Goal: Information Seeking & Learning: Find specific fact

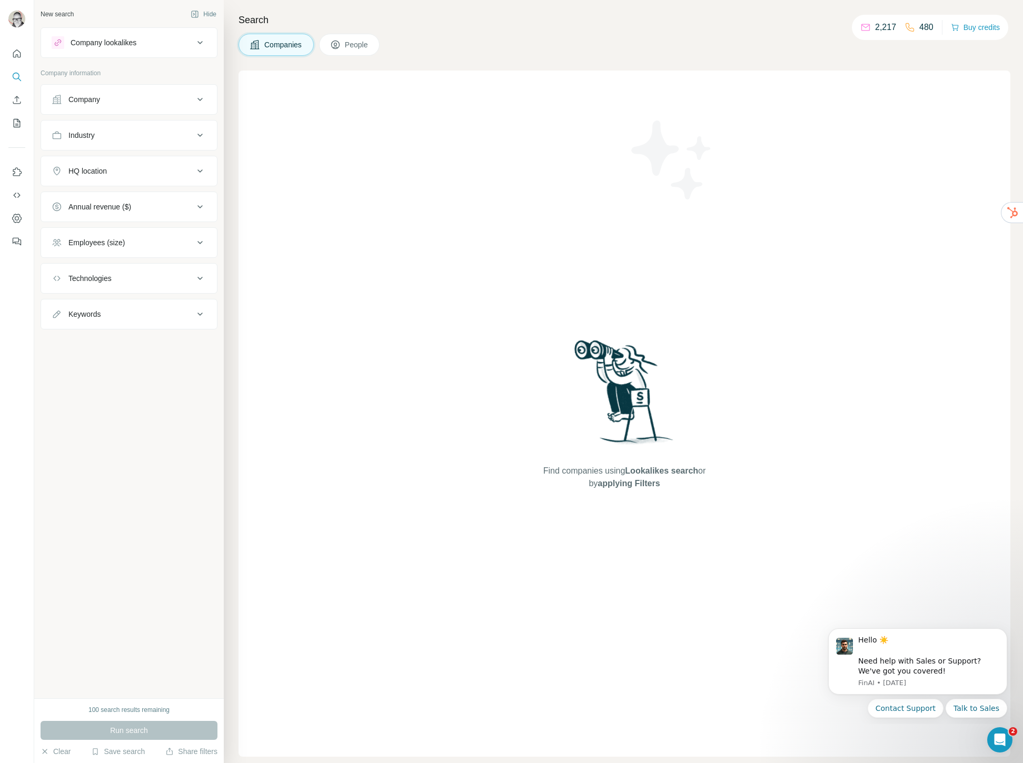
click at [104, 133] on div "Industry" at bounding box center [123, 135] width 142 height 11
click at [103, 162] on input at bounding box center [123, 162] width 130 height 12
type input "**********"
drag, startPoint x: 107, startPoint y: 161, endPoint x: 32, endPoint y: 157, distance: 74.8
click at [32, 157] on div "**********" at bounding box center [511, 381] width 1023 height 763
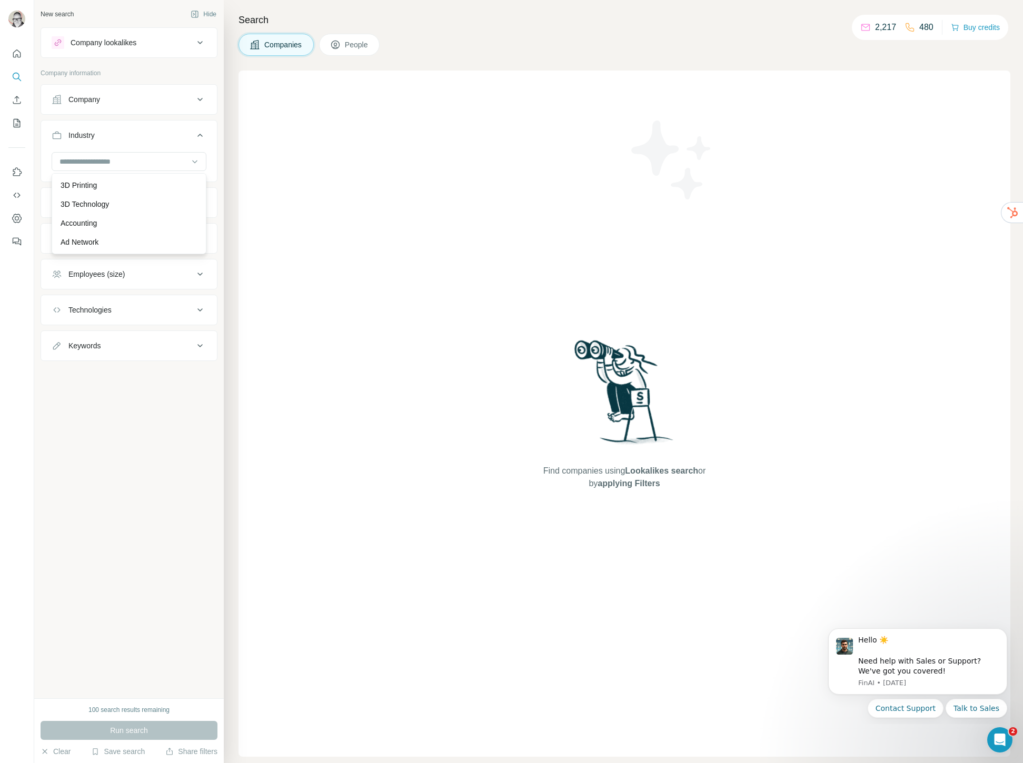
click at [132, 102] on div "Company" at bounding box center [123, 99] width 142 height 11
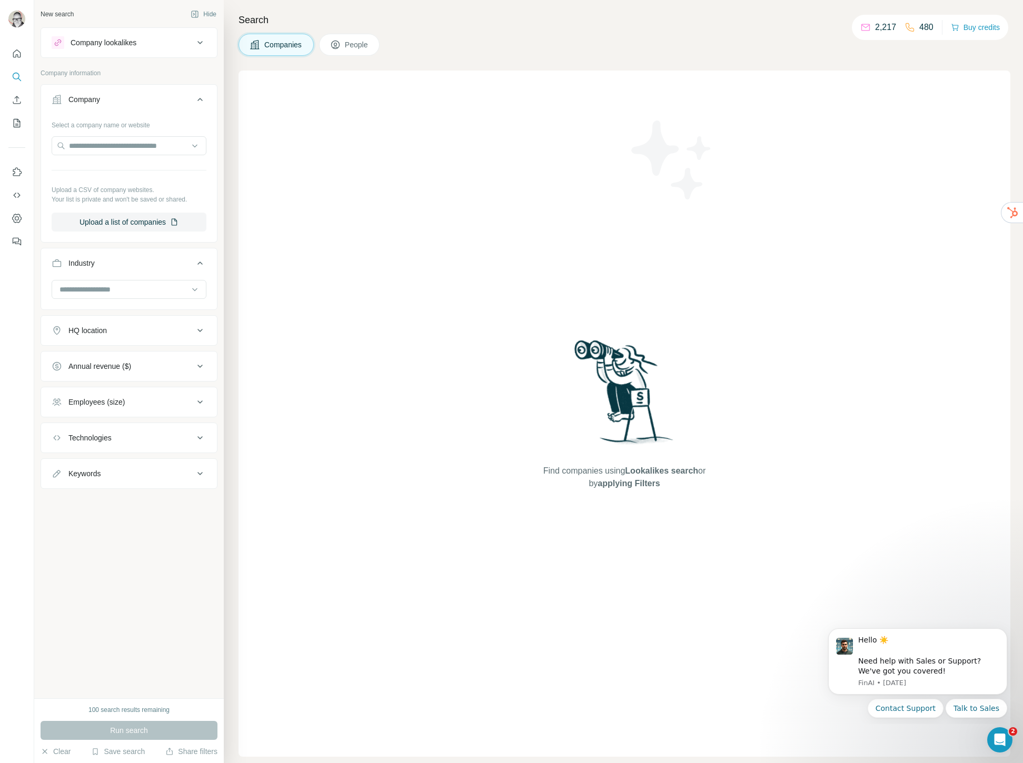
click at [290, 183] on div "Find companies using Lookalikes search or by applying Filters" at bounding box center [623, 414] width 771 height 686
click at [124, 288] on input at bounding box center [123, 290] width 130 height 12
type input "*"
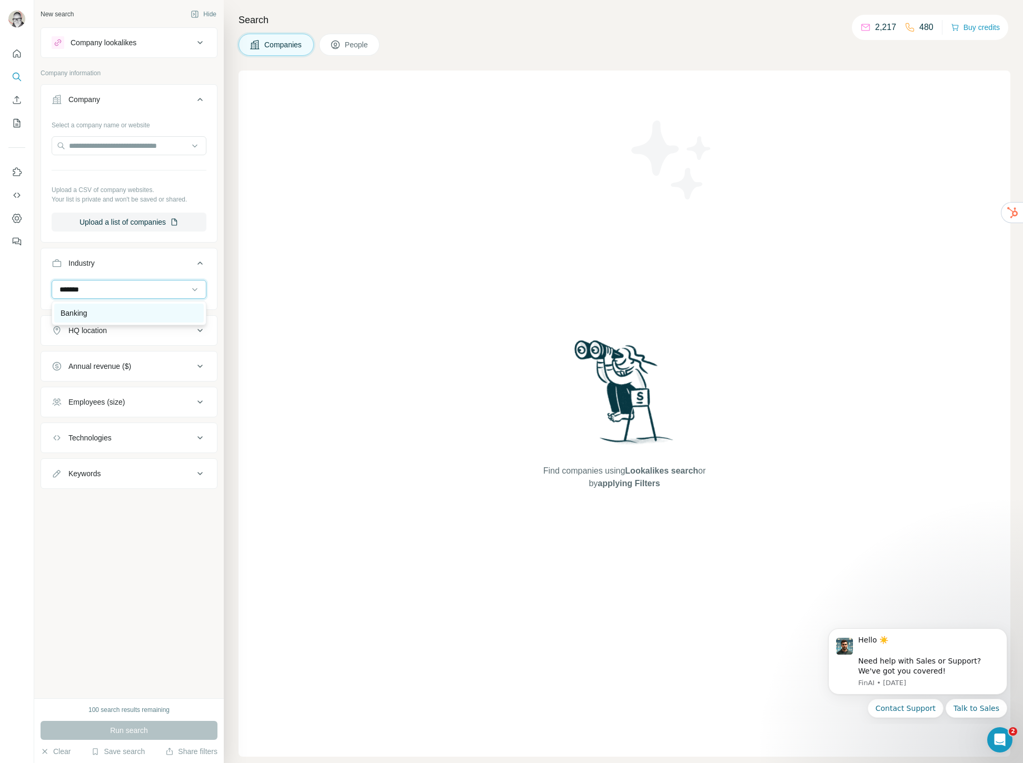
type input "*******"
click at [89, 314] on div "Banking" at bounding box center [129, 313] width 137 height 11
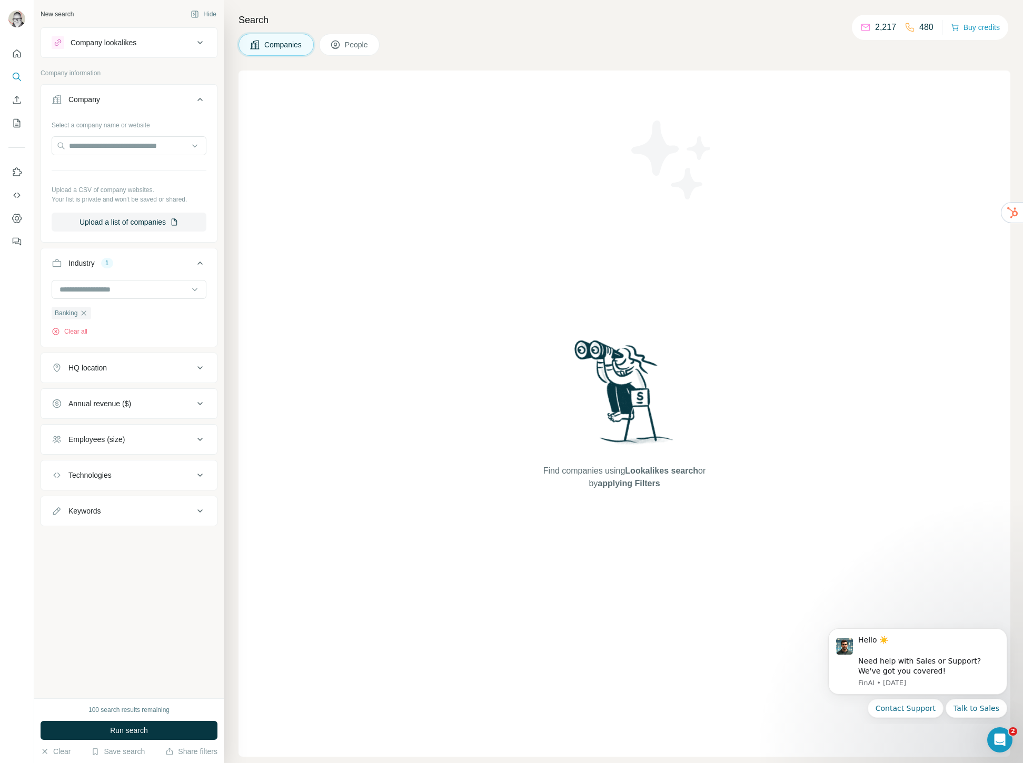
click at [118, 472] on div "Technologies" at bounding box center [123, 475] width 142 height 11
click at [88, 502] on input "text" at bounding box center [129, 501] width 155 height 19
type input "*******"
click at [112, 503] on input "*******" at bounding box center [129, 501] width 155 height 19
drag, startPoint x: 112, startPoint y: 503, endPoint x: 24, endPoint y: 505, distance: 87.4
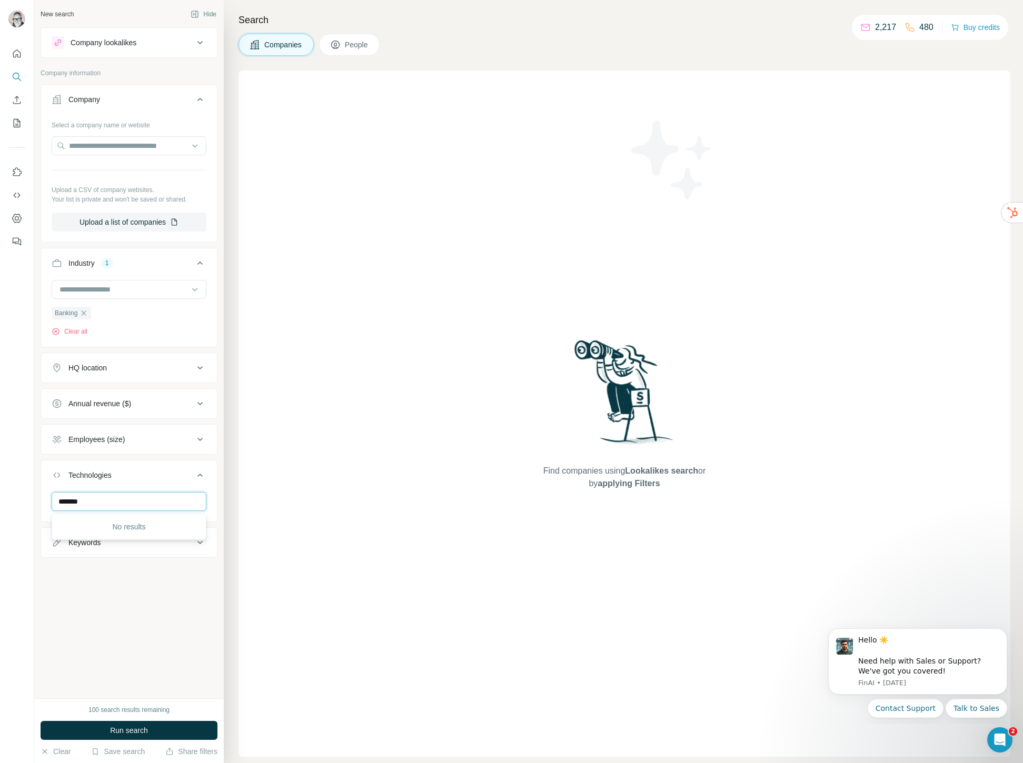
click at [24, 505] on div "New search Hide Company lookalikes Company information Company Select a company…" at bounding box center [511, 381] width 1023 height 763
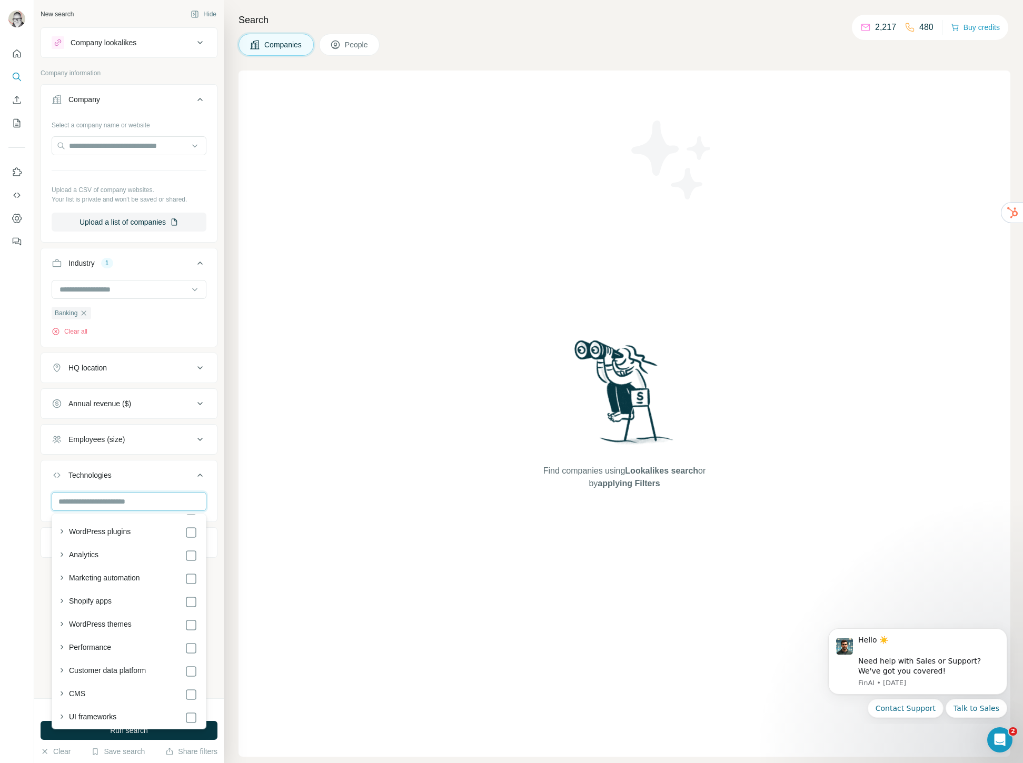
scroll to position [24, 0]
click at [62, 574] on icon "button" at bounding box center [61, 576] width 11 height 11
click at [327, 552] on div "Find companies using Lookalikes search or by applying Filters" at bounding box center [623, 414] width 771 height 686
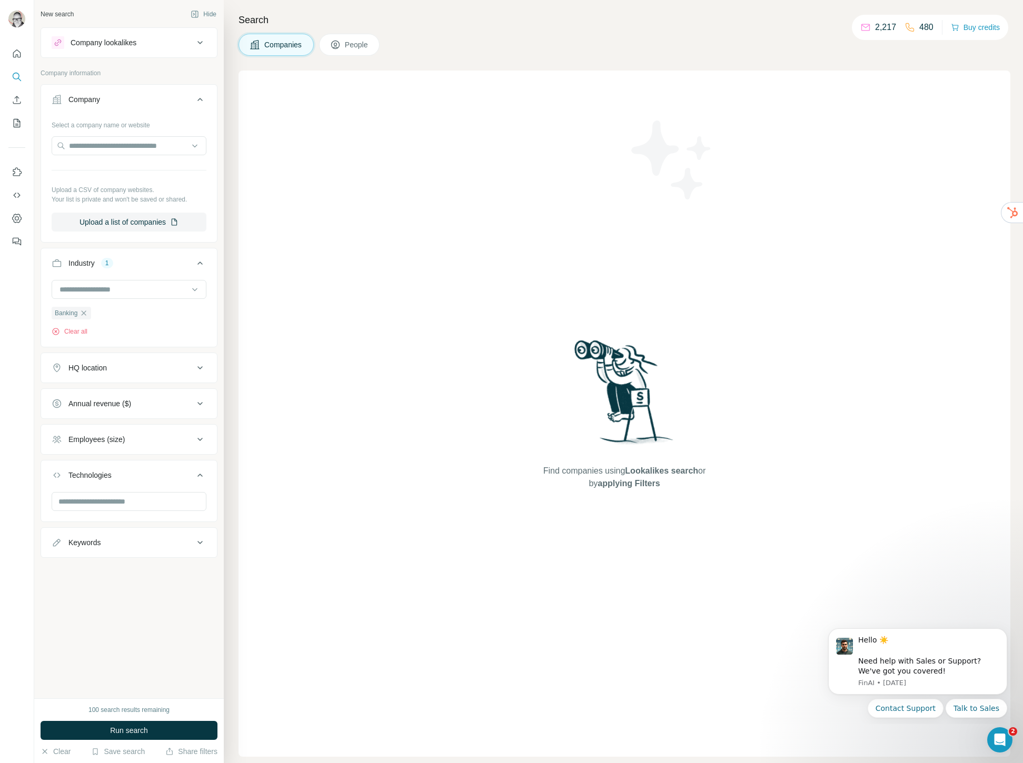
click at [118, 542] on div "Keywords" at bounding box center [123, 542] width 142 height 11
click at [332, 496] on div "Find companies using Lookalikes search or by applying Filters" at bounding box center [623, 414] width 771 height 686
click at [83, 570] on input "text" at bounding box center [119, 568] width 134 height 19
click at [54, 541] on icon at bounding box center [57, 542] width 11 height 11
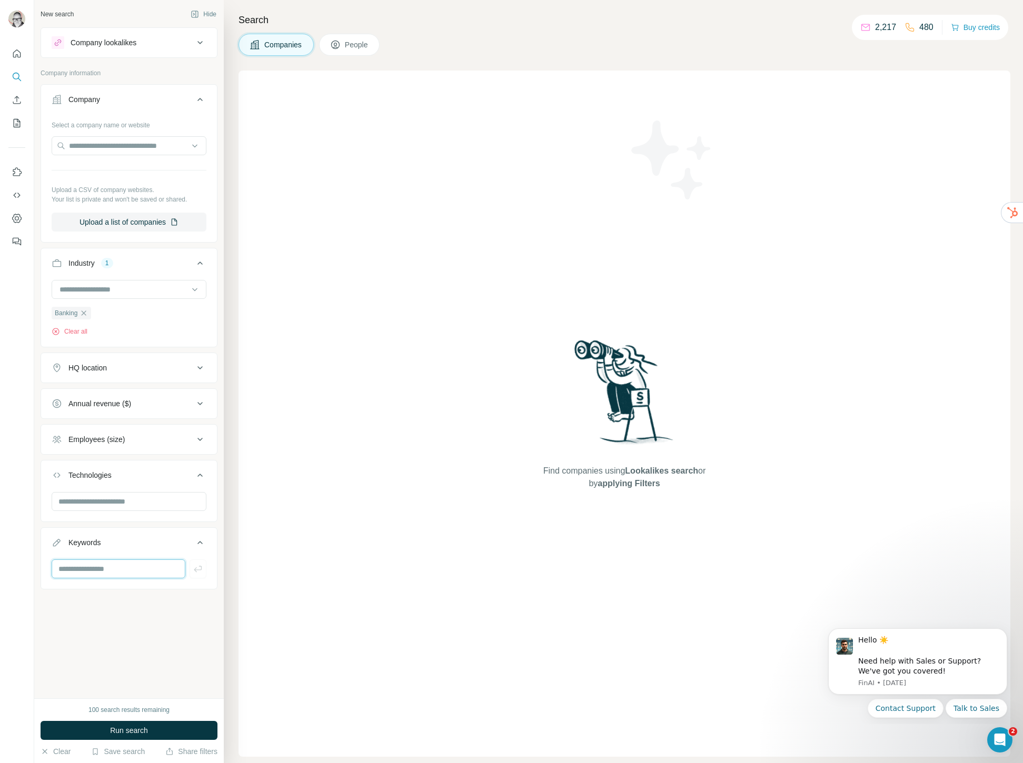
click at [80, 563] on input "text" at bounding box center [119, 568] width 134 height 19
type input "**********"
click at [339, 576] on div "Find companies using Lookalikes search or by applying Filters" at bounding box center [623, 414] width 771 height 686
click at [132, 366] on div "HQ location" at bounding box center [123, 368] width 142 height 11
click at [151, 390] on input "text" at bounding box center [129, 394] width 155 height 19
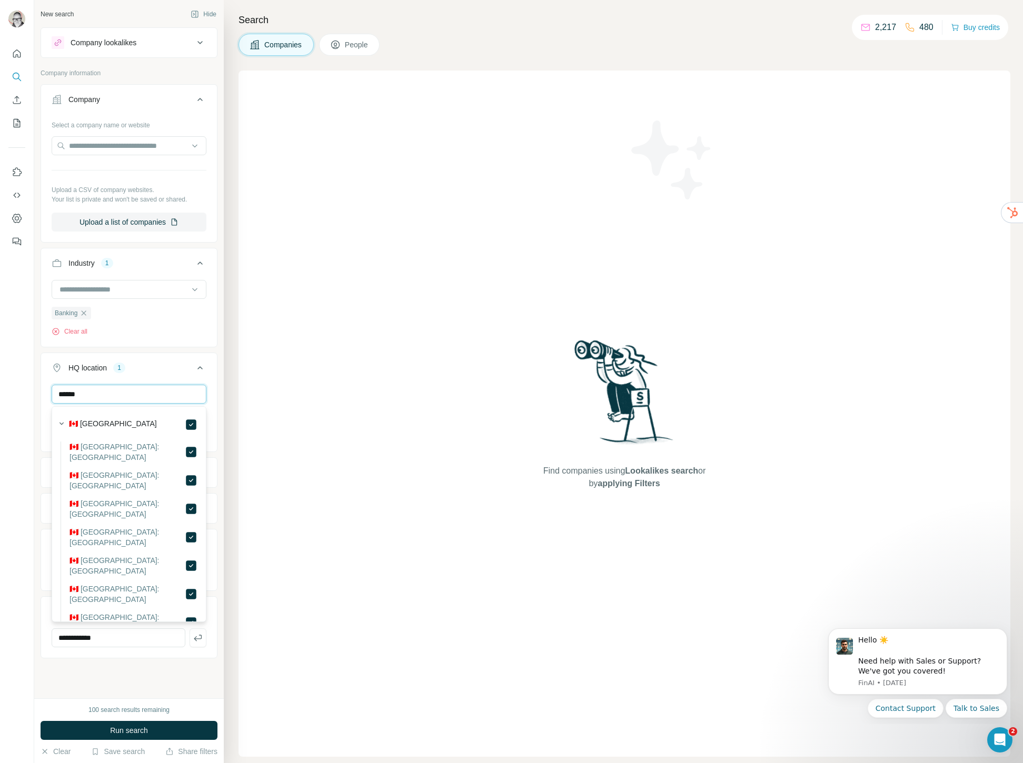
drag, startPoint x: 95, startPoint y: 393, endPoint x: 35, endPoint y: 394, distance: 60.0
click at [35, 394] on div "**********" at bounding box center [128, 349] width 189 height 698
type input "*********"
click at [392, 417] on div "Find companies using Lookalikes search or by applying Filters" at bounding box center [623, 414] width 771 height 686
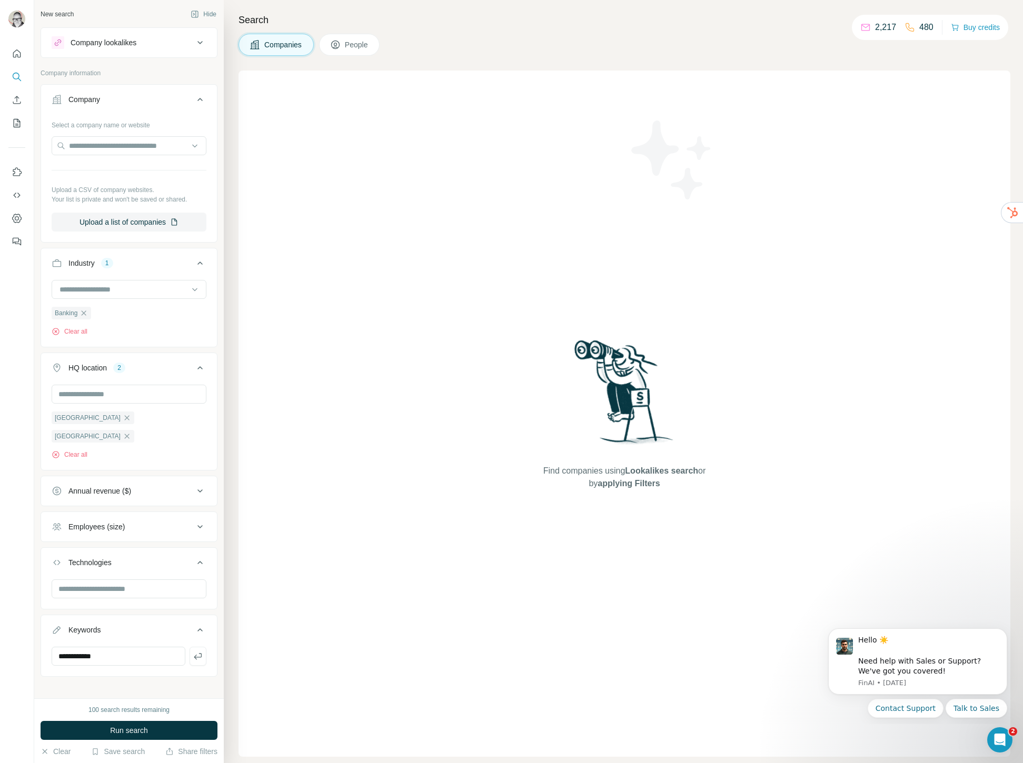
click at [118, 522] on div "Employees (size)" at bounding box center [96, 527] width 56 height 11
click at [58, 602] on icon at bounding box center [58, 608] width 13 height 13
click at [56, 622] on icon at bounding box center [58, 628] width 13 height 13
drag, startPoint x: 57, startPoint y: 628, endPoint x: 59, endPoint y: 636, distance: 8.3
click at [57, 641] on icon at bounding box center [58, 647] width 13 height 13
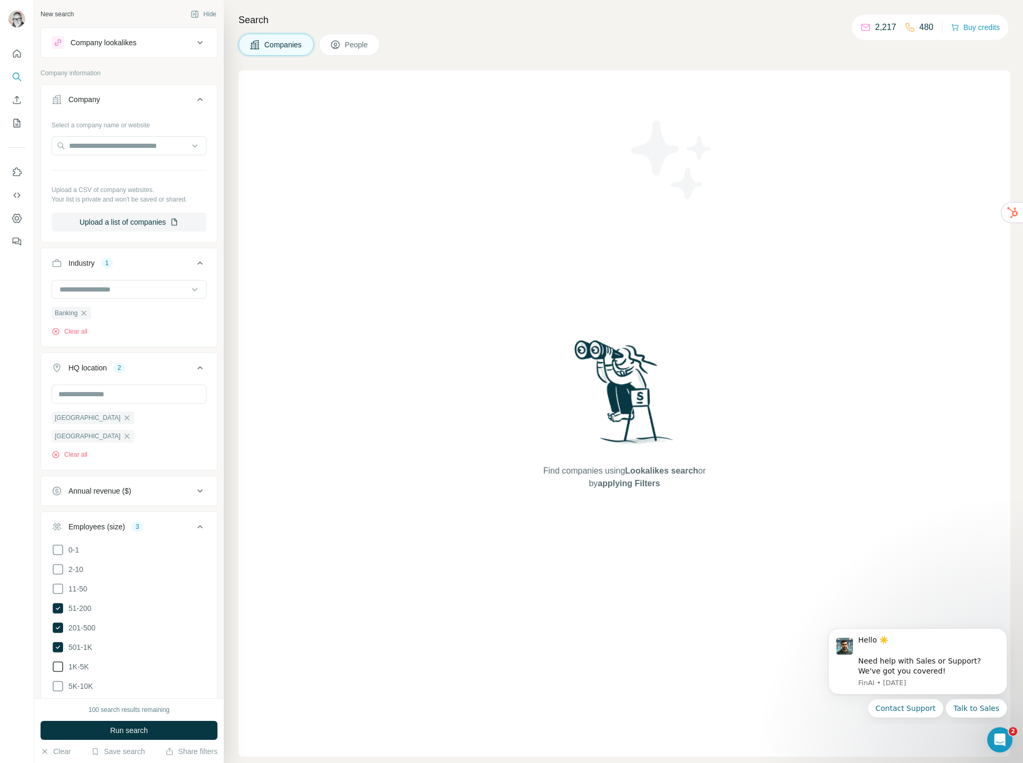
click at [59, 660] on icon at bounding box center [58, 666] width 13 height 13
click at [58, 680] on icon at bounding box center [58, 686] width 13 height 13
click at [56, 699] on icon at bounding box center [58, 705] width 13 height 13
click at [394, 603] on div "Find companies using Lookalikes search or by applying Filters" at bounding box center [623, 414] width 771 height 686
click at [109, 288] on input at bounding box center [123, 290] width 130 height 12
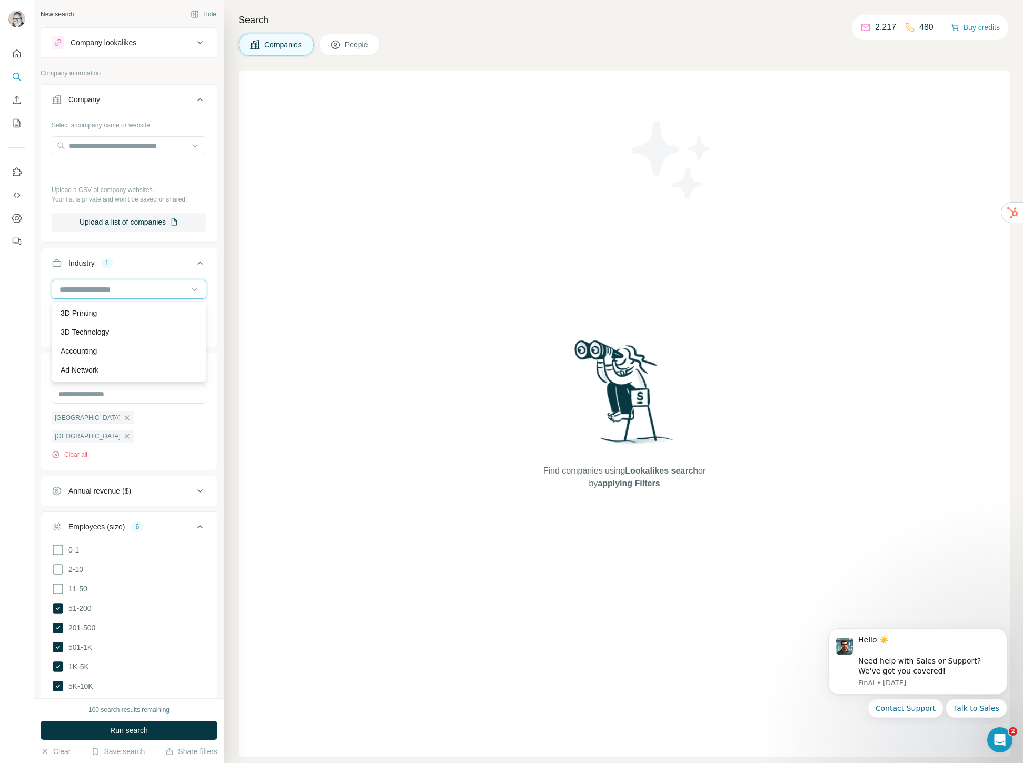
click at [108, 288] on input at bounding box center [123, 290] width 130 height 12
click at [317, 354] on div "Find companies using Lookalikes search or by applying Filters" at bounding box center [623, 414] width 771 height 686
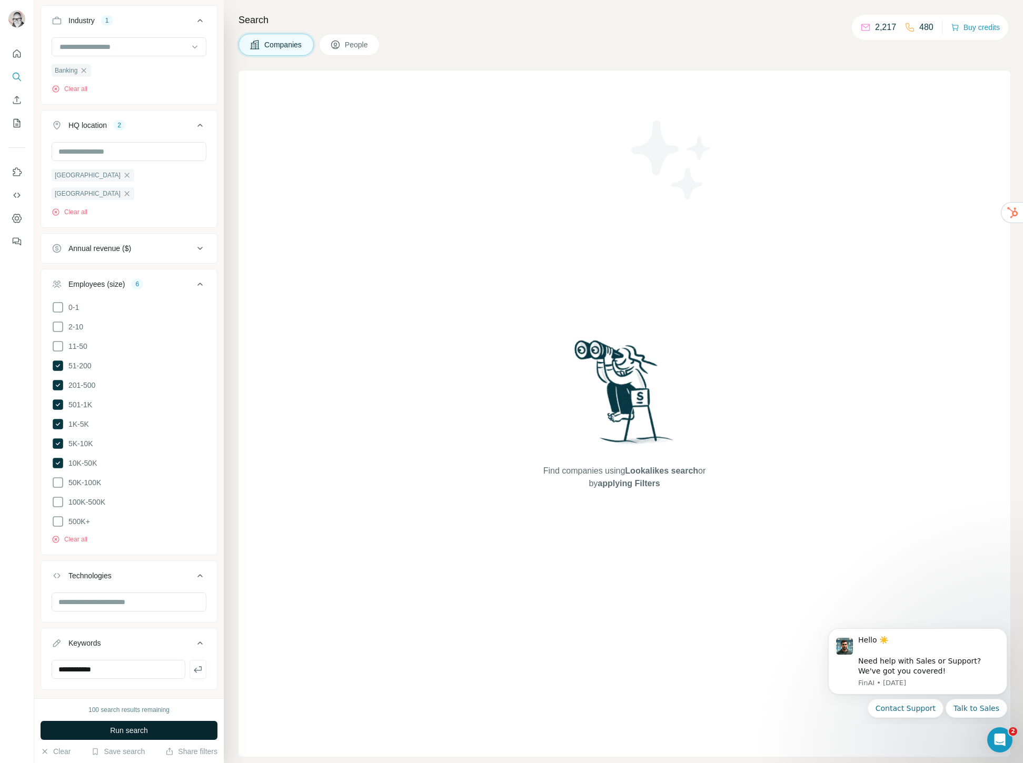
click at [123, 730] on span "Run search" at bounding box center [129, 730] width 38 height 11
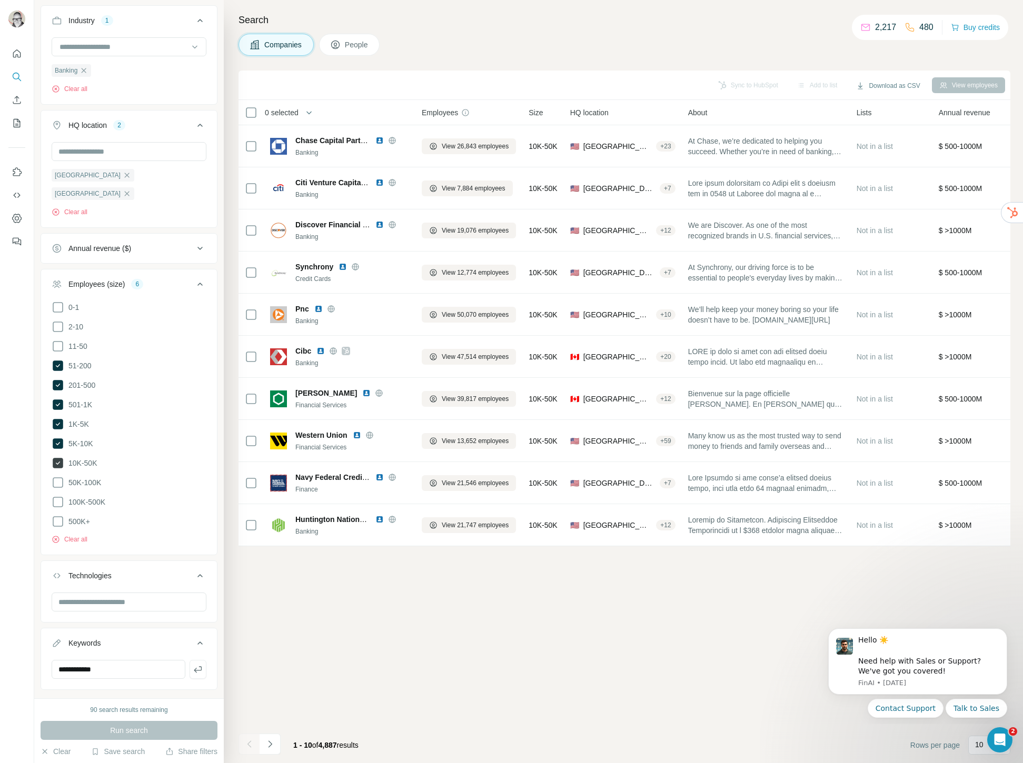
click at [57, 458] on icon at bounding box center [58, 463] width 11 height 11
click at [124, 728] on span "Run search" at bounding box center [129, 730] width 38 height 11
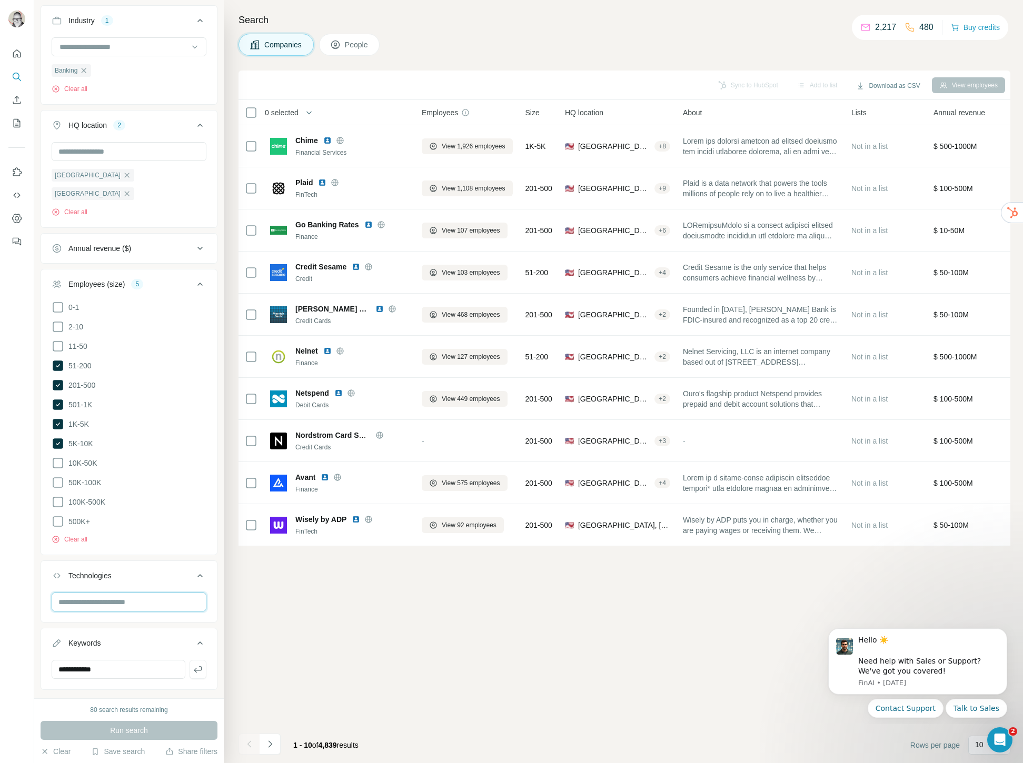
click at [128, 593] on input "text" at bounding box center [129, 602] width 155 height 19
click at [330, 614] on div "Sync to HubSpot Add to list Download as CSV View employees 0 selected Companies…" at bounding box center [623, 417] width 771 height 693
click at [124, 732] on span "Run search" at bounding box center [129, 730] width 38 height 11
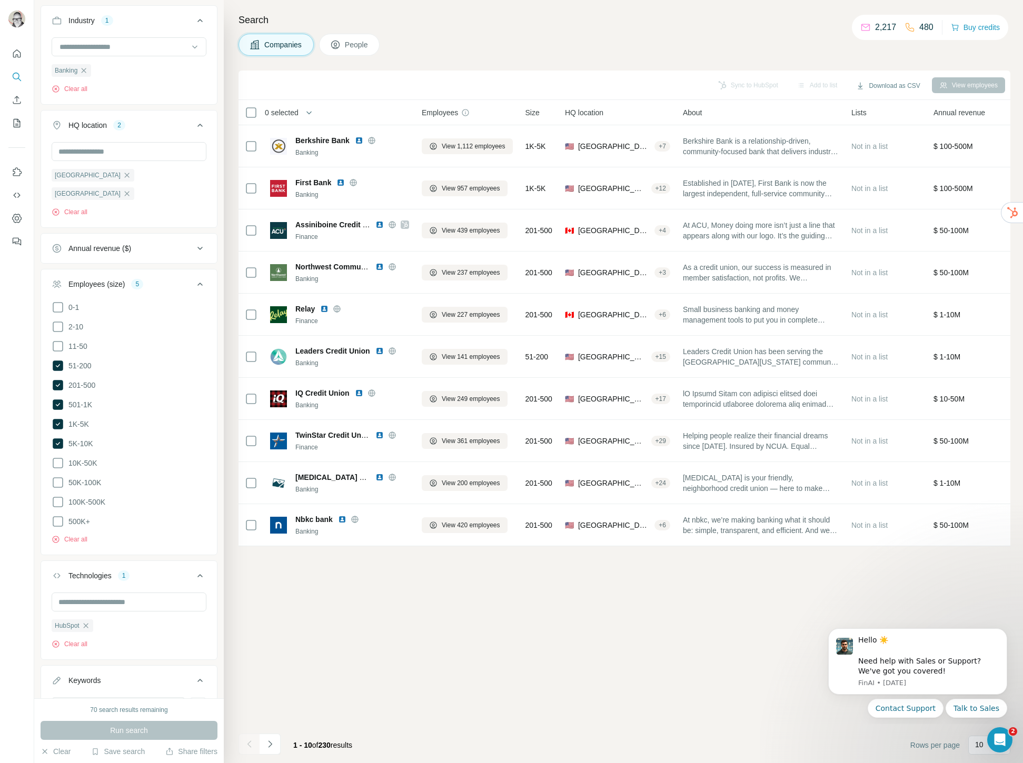
scroll to position [280, 0]
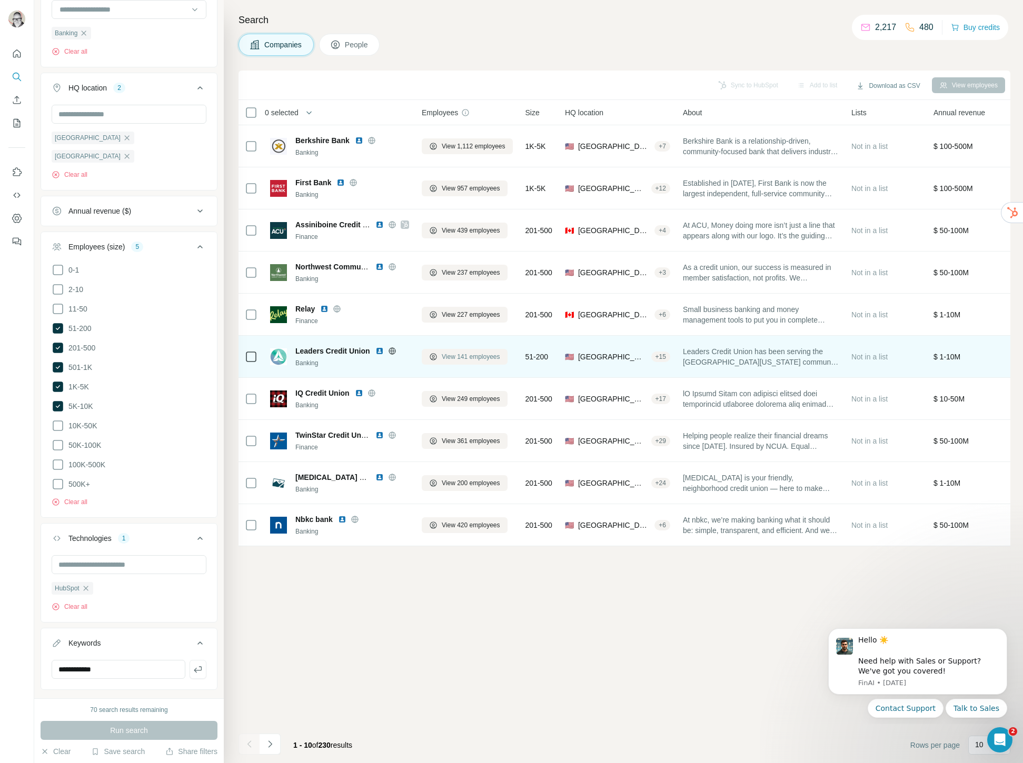
click at [459, 356] on span "View 141 employees" at bounding box center [471, 356] width 58 height 9
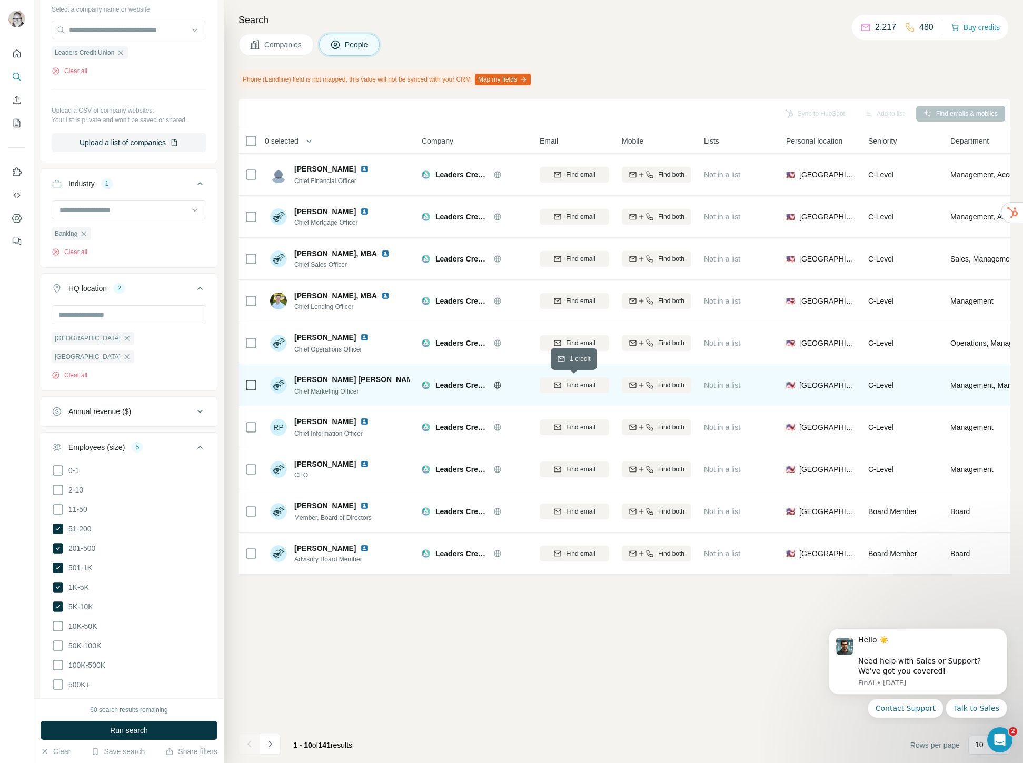
click at [585, 385] on span "Find email" at bounding box center [580, 384] width 29 height 9
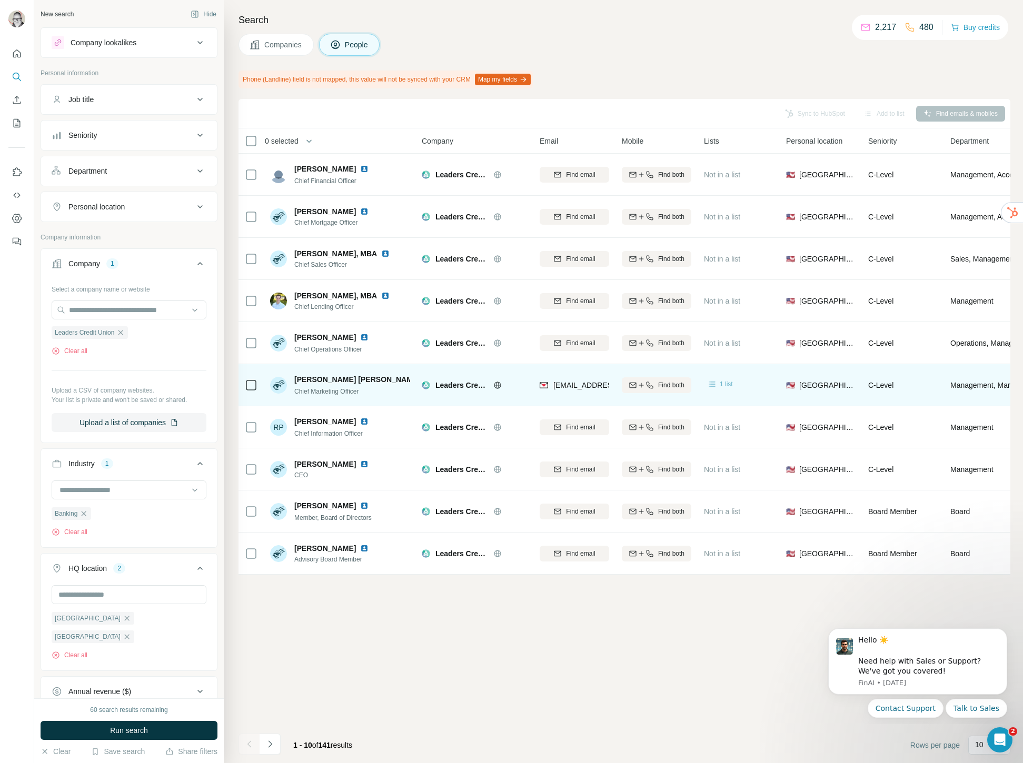
click at [727, 385] on span "1 list" at bounding box center [725, 383] width 13 height 9
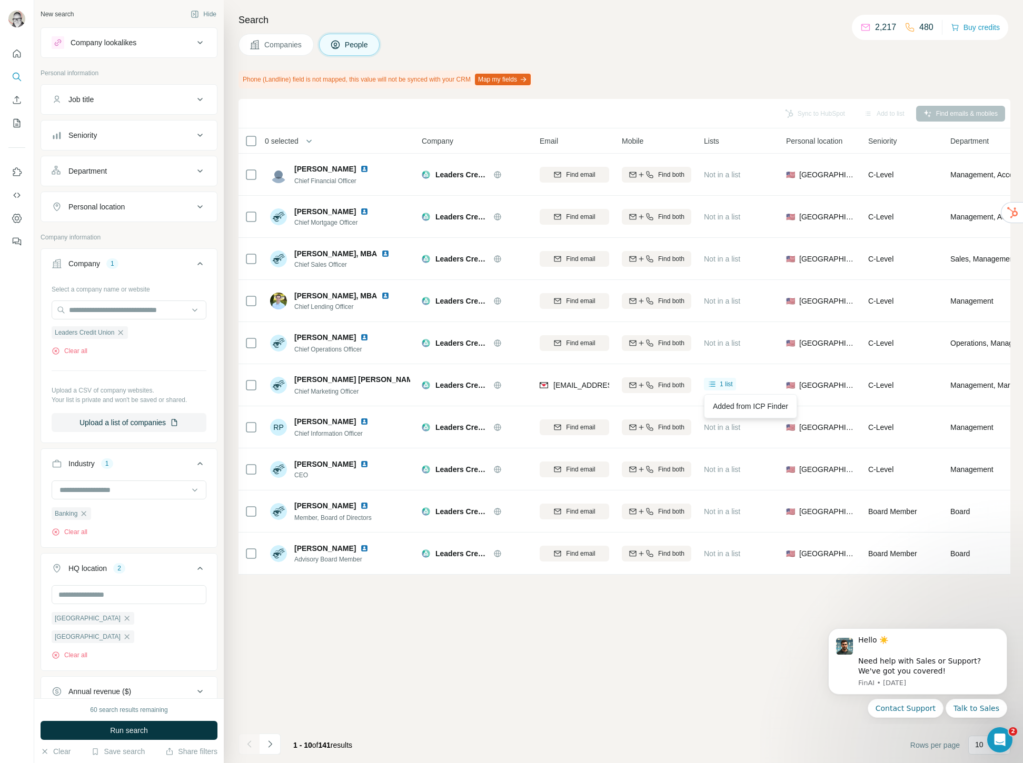
click at [553, 670] on div "Sync to HubSpot Add to list Find emails & mobiles 0 selected People Company Ema…" at bounding box center [623, 431] width 771 height 664
click at [152, 171] on div "Department" at bounding box center [123, 171] width 142 height 11
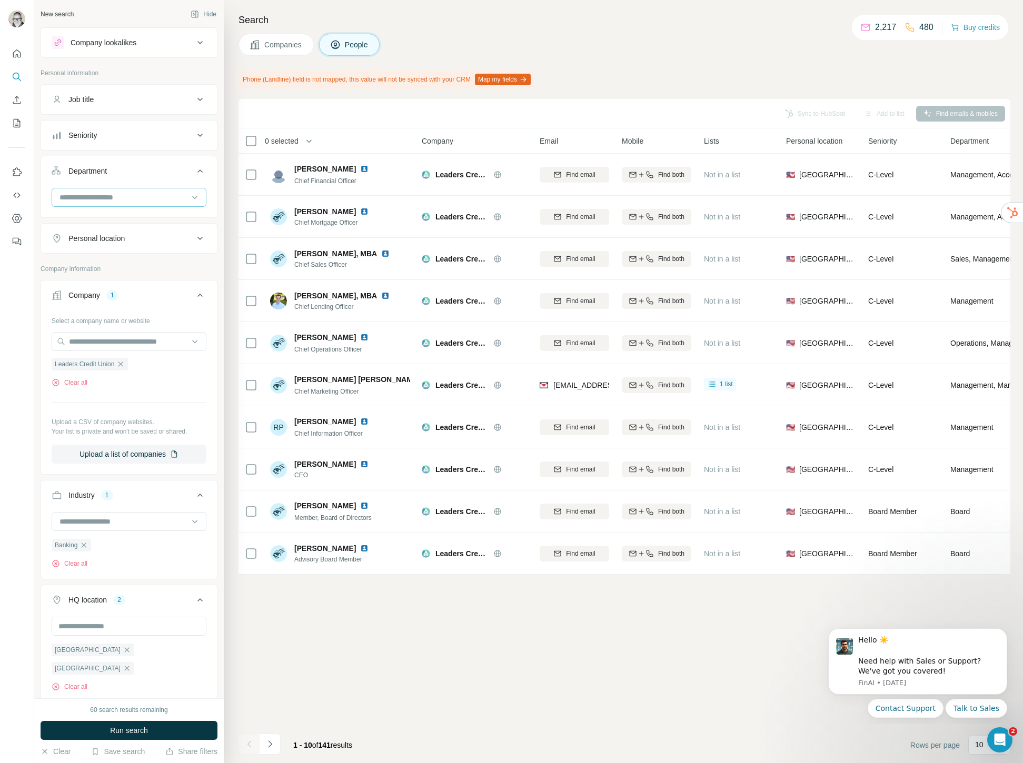
click at [145, 194] on input at bounding box center [123, 198] width 130 height 12
click at [710, 715] on div "Sync to HubSpot Add to list Find emails & mobiles 0 selected People Company Ema…" at bounding box center [623, 431] width 771 height 664
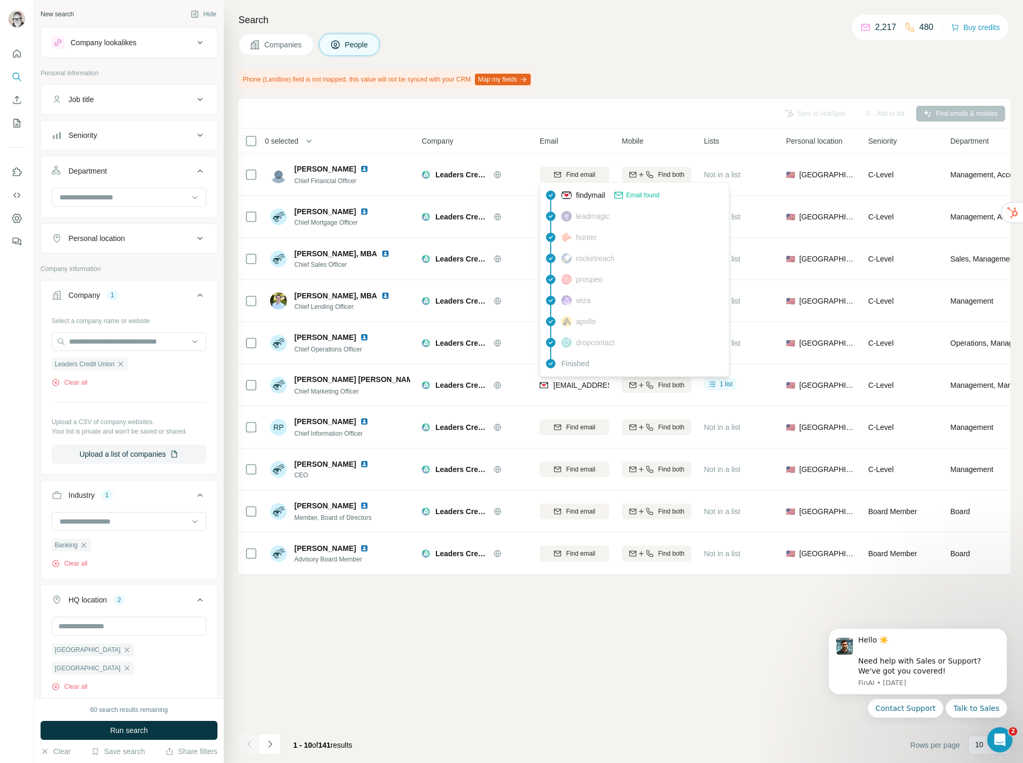
click at [588, 384] on span "[EMAIL_ADDRESS][DOMAIN_NAME]" at bounding box center [615, 385] width 125 height 8
click at [600, 386] on span "[EMAIL_ADDRESS][DOMAIN_NAME]" at bounding box center [615, 385] width 125 height 8
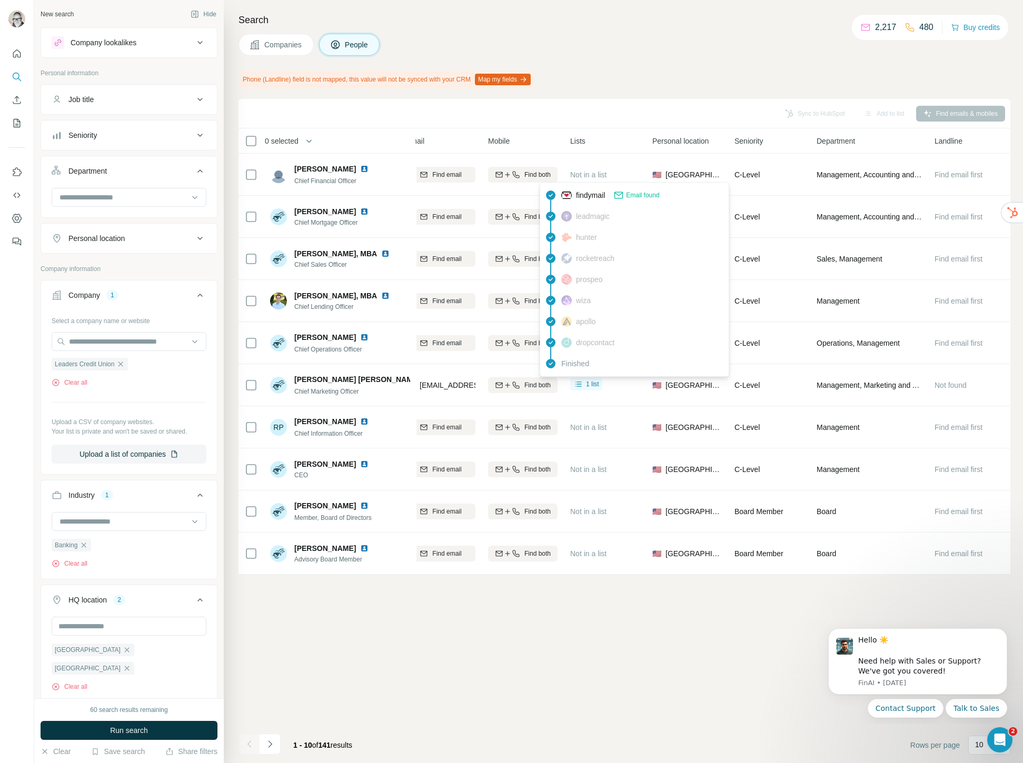
scroll to position [0, 0]
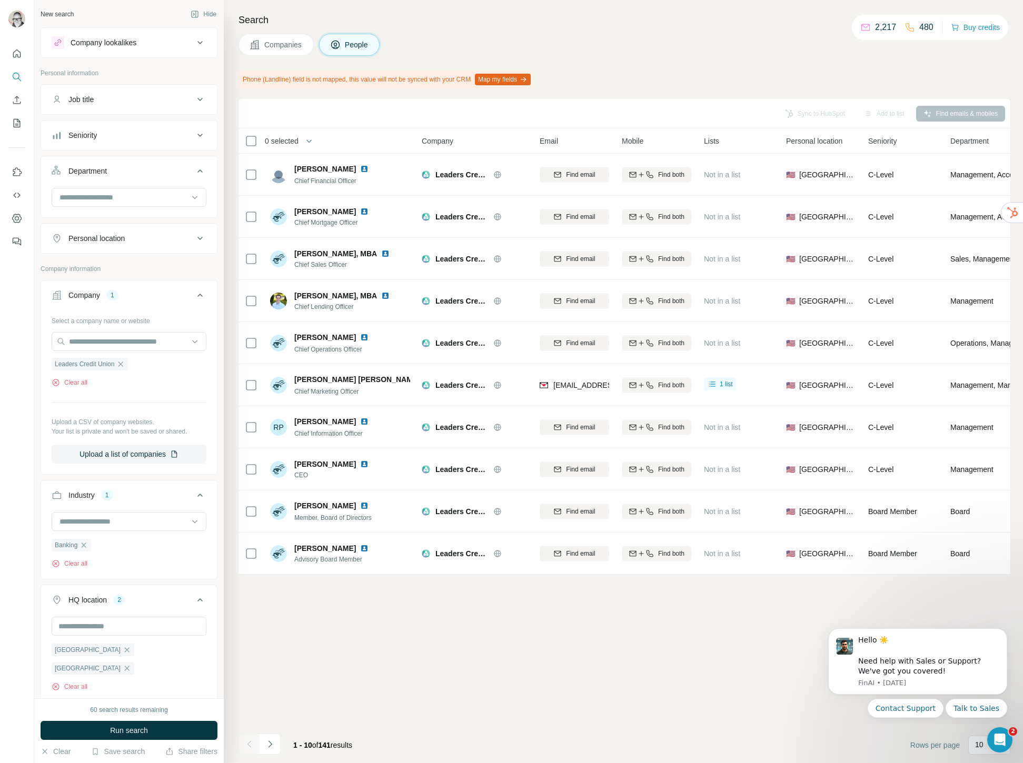
click at [279, 383] on img at bounding box center [278, 385] width 17 height 17
click at [277, 383] on img at bounding box center [278, 385] width 17 height 17
click at [780, 114] on button "Sync to HubSpot (1)" at bounding box center [791, 114] width 84 height 16
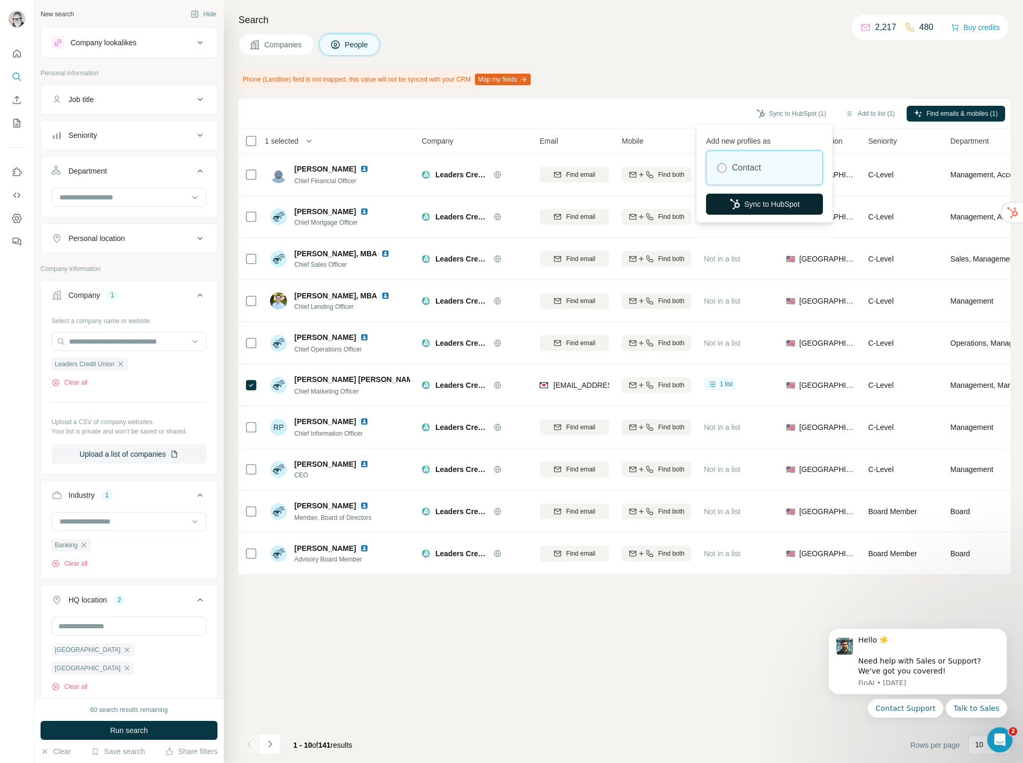
click at [772, 203] on button "Sync to HubSpot" at bounding box center [764, 204] width 117 height 21
click at [93, 192] on input at bounding box center [123, 198] width 130 height 12
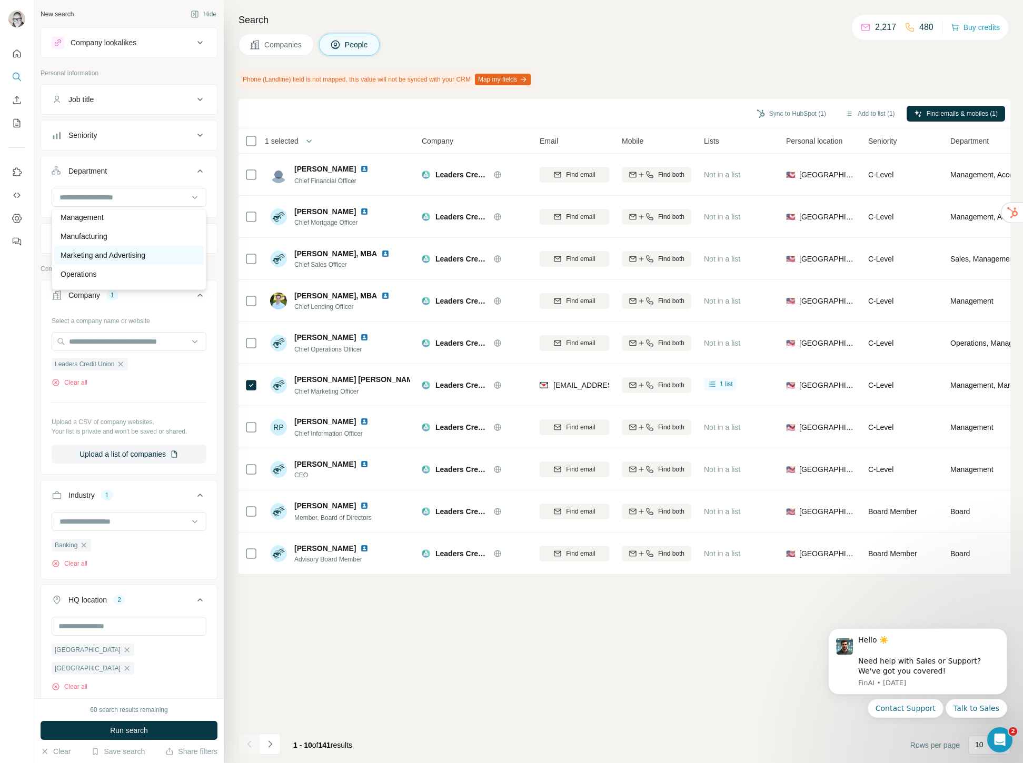
click at [97, 254] on p "Marketing and Advertising" at bounding box center [103, 255] width 85 height 11
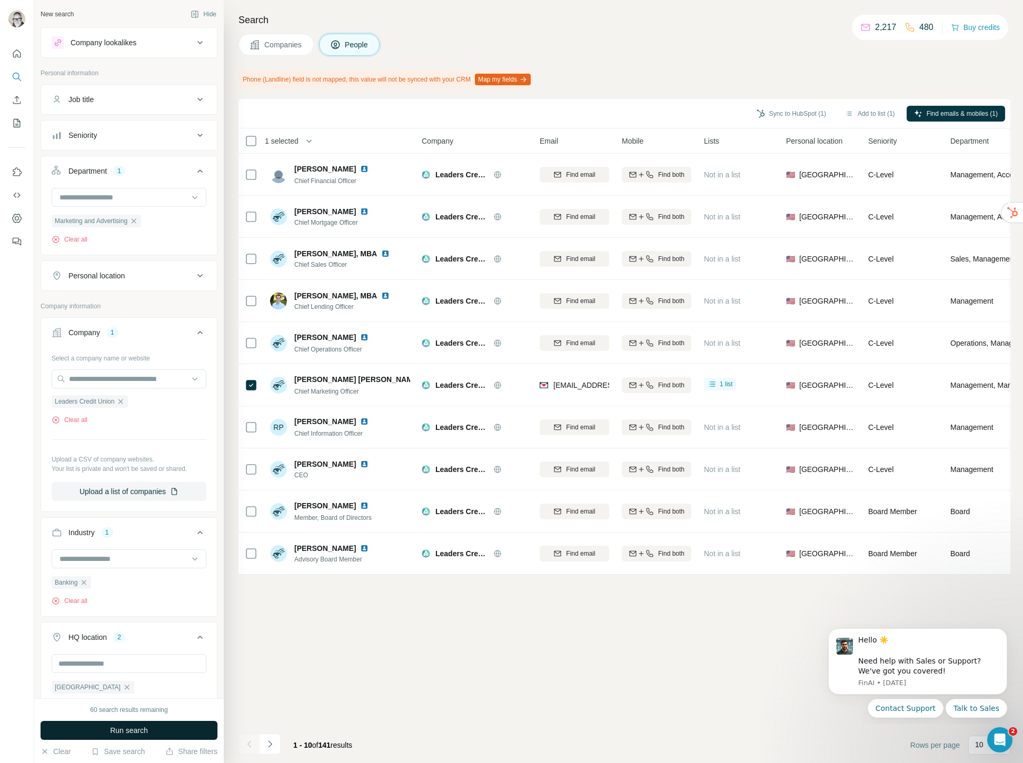
click at [121, 730] on span "Run search" at bounding box center [129, 730] width 38 height 11
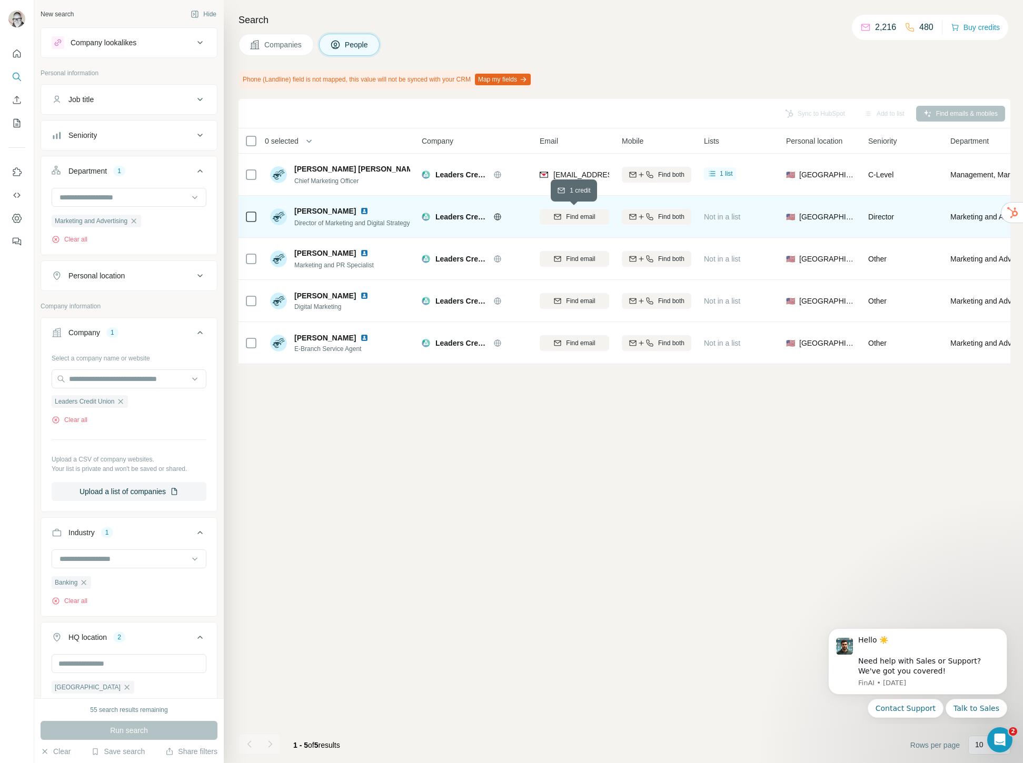
click at [582, 216] on span "Find email" at bounding box center [580, 216] width 29 height 9
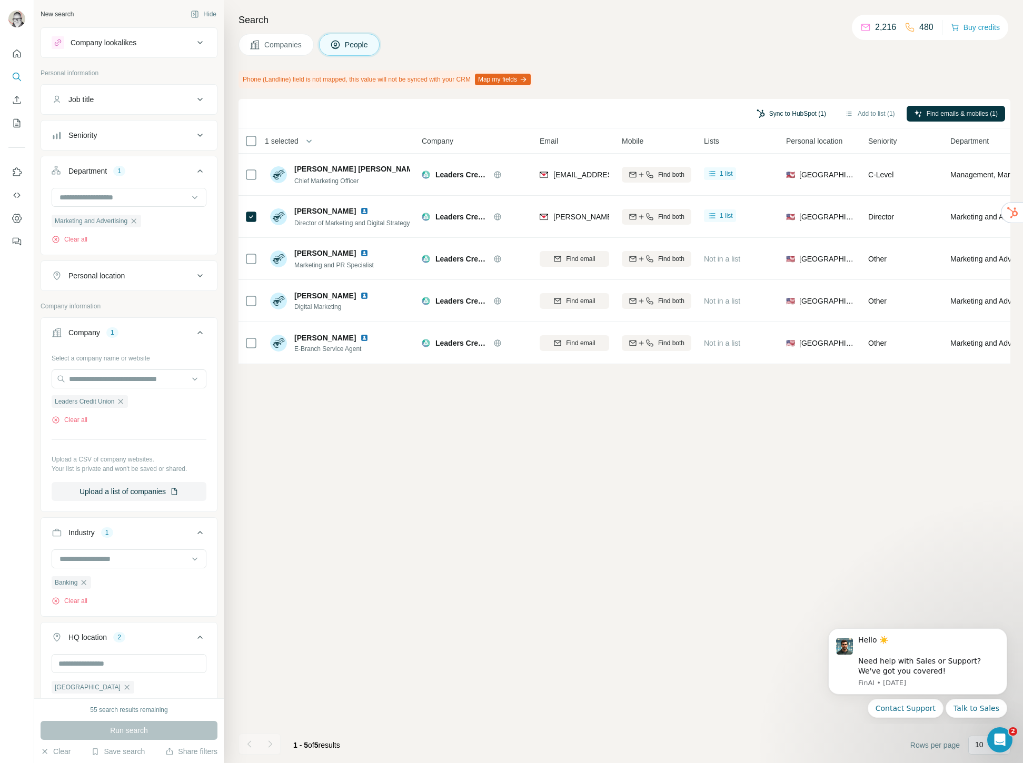
click at [790, 111] on button "Sync to HubSpot (1)" at bounding box center [791, 114] width 84 height 16
click at [753, 203] on button "Sync to HubSpot" at bounding box center [764, 204] width 117 height 21
click at [860, 29] on icon at bounding box center [865, 27] width 11 height 11
click at [878, 28] on p "2,216" at bounding box center [885, 27] width 21 height 13
